Goal: Find specific page/section: Find specific page/section

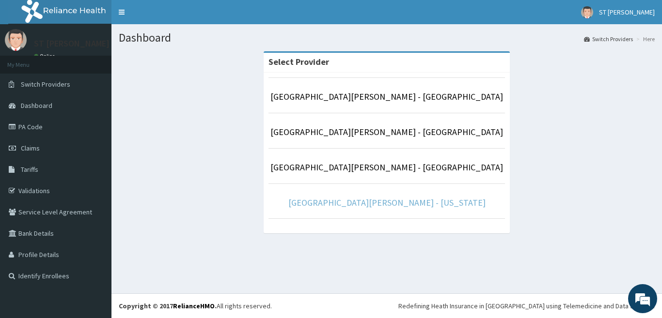
click at [368, 201] on link "[GEOGRAPHIC_DATA][PERSON_NAME] - [US_STATE]" at bounding box center [386, 202] width 197 height 11
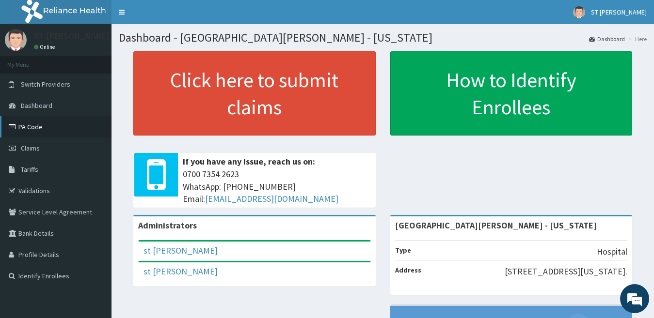
click at [45, 123] on link "PA Code" at bounding box center [55, 126] width 111 height 21
